Goal: Check status: Check status

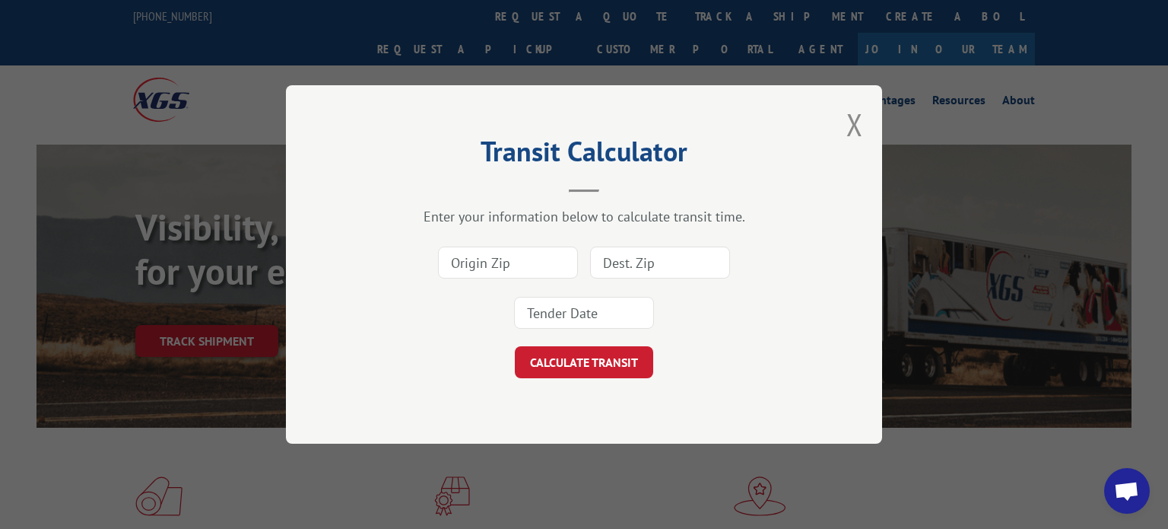
click at [590, 313] on input at bounding box center [584, 313] width 140 height 32
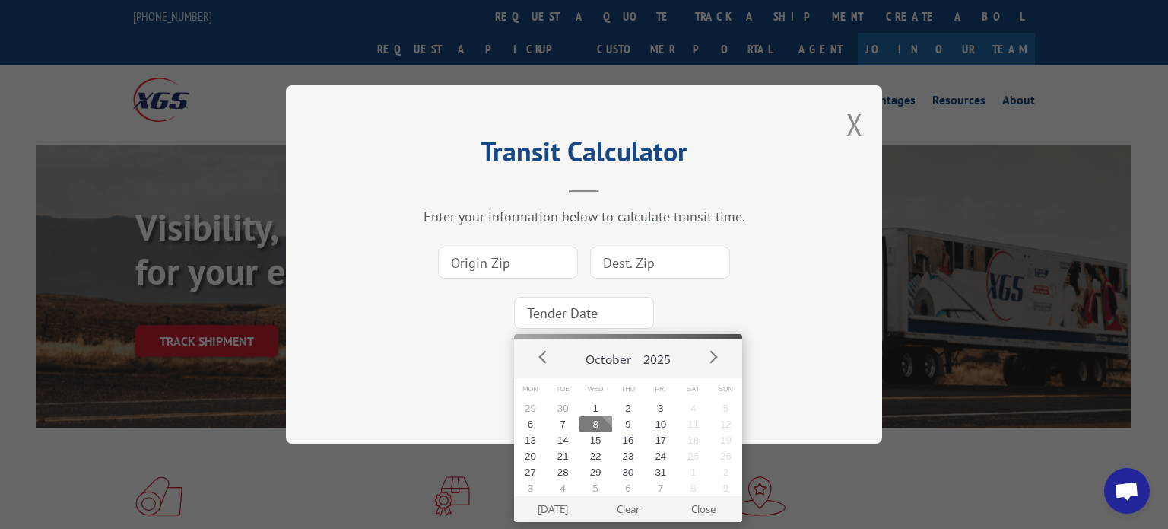
click at [602, 424] on button "8" at bounding box center [596, 424] width 33 height 16
type input "[DATE]"
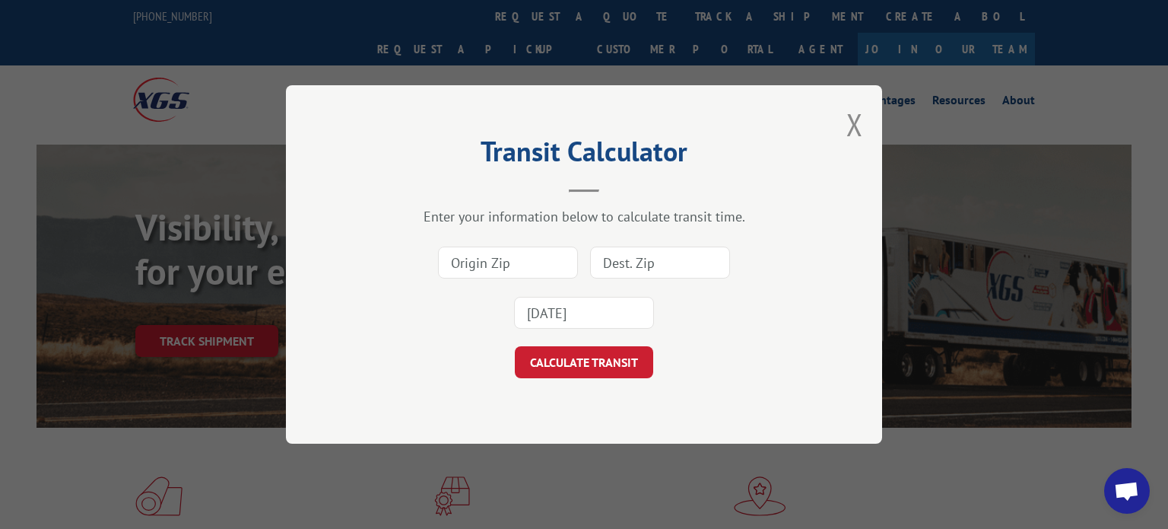
click at [510, 267] on input at bounding box center [508, 262] width 140 height 32
click at [688, 246] on input at bounding box center [660, 262] width 140 height 32
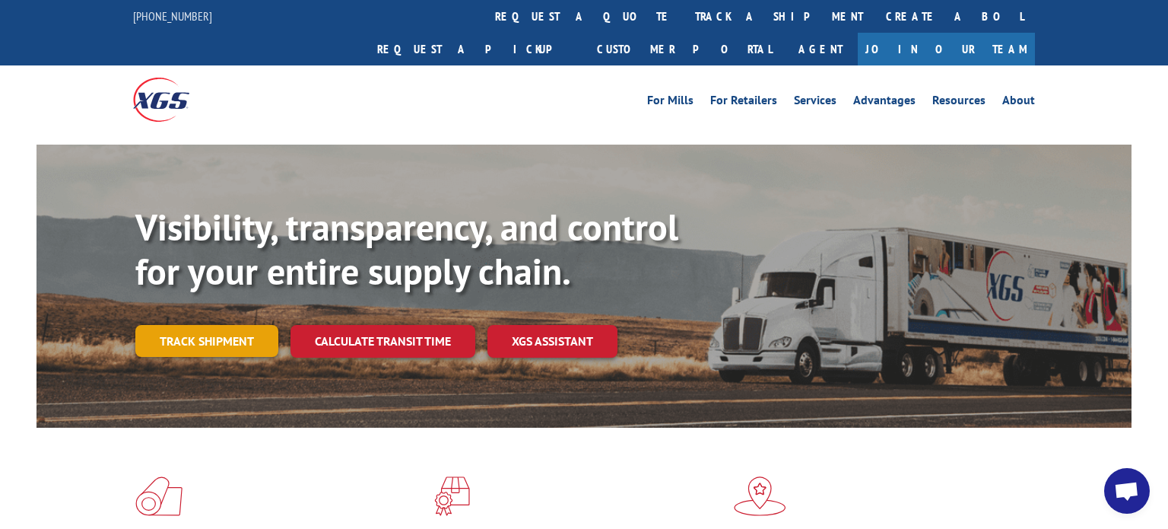
click at [197, 325] on link "Track shipment" at bounding box center [206, 341] width 143 height 32
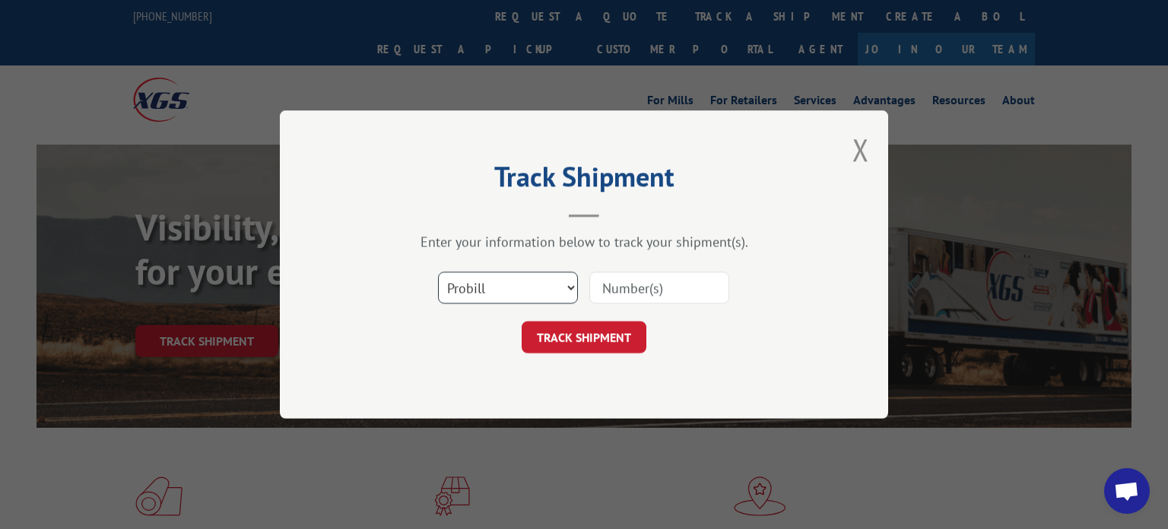
click at [523, 281] on select "Select category... Probill BOL PO" at bounding box center [508, 288] width 140 height 32
click at [657, 221] on div "Track Shipment Enter your information below to track your shipment(s). Select c…" at bounding box center [584, 264] width 608 height 308
click at [669, 293] on input at bounding box center [659, 288] width 140 height 32
type input "17674358"
click at [605, 353] on div "Track Shipment Enter your information below to track your shipment(s). Select c…" at bounding box center [584, 264] width 608 height 308
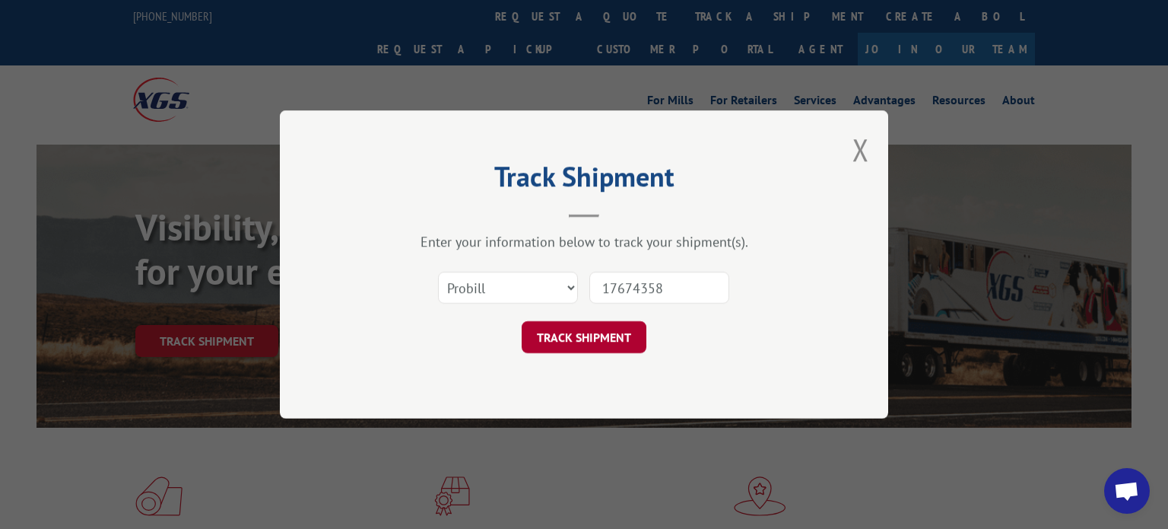
click at [560, 347] on button "TRACK SHIPMENT" at bounding box center [584, 337] width 125 height 32
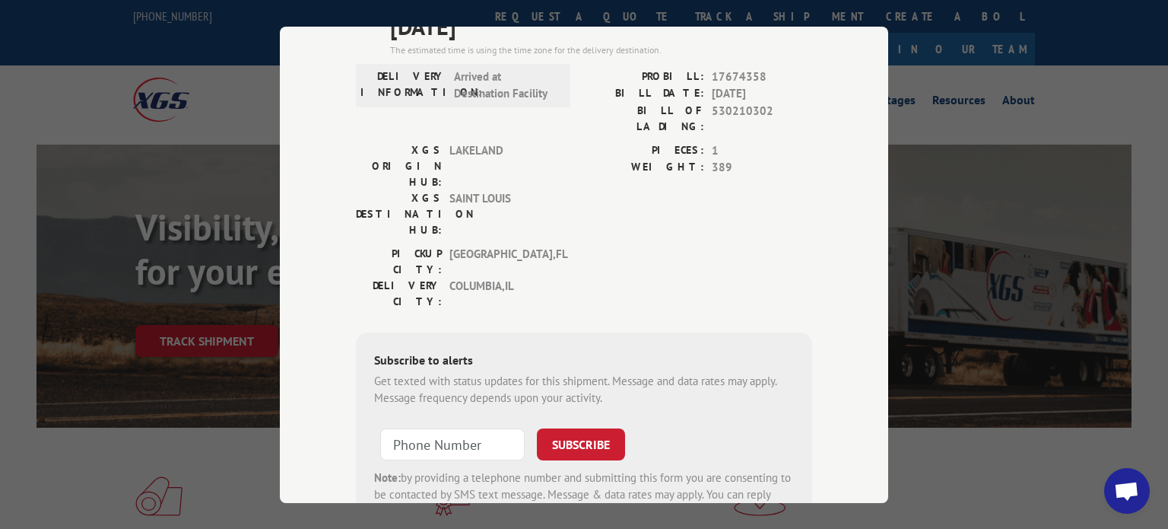
scroll to position [208, 0]
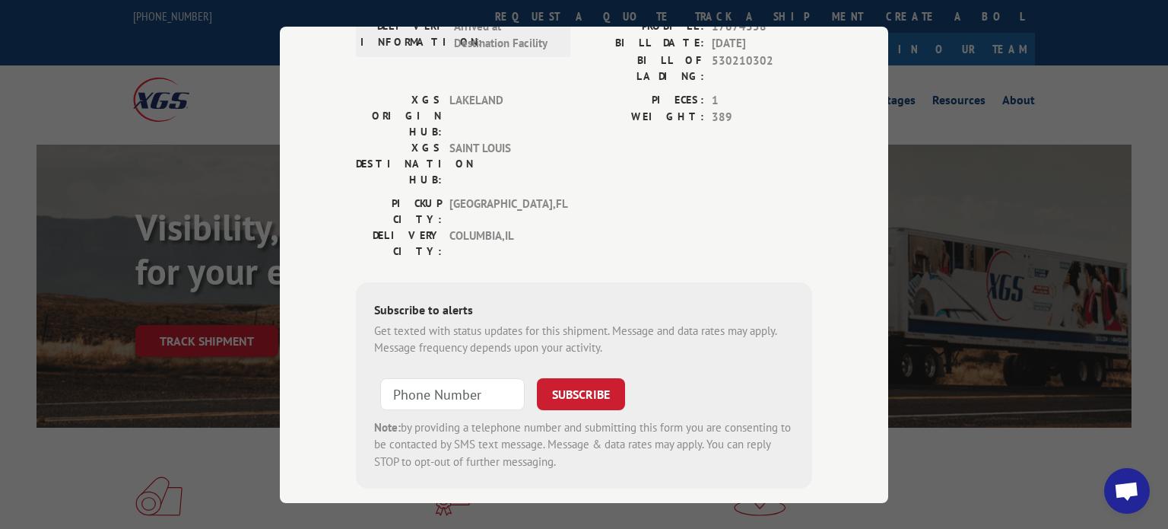
click at [944, 145] on div "Track Shipment ESTIMATED DELIVERY TIME: [DATE] The estimated time is using the …" at bounding box center [584, 264] width 1168 height 529
